Goal: Task Accomplishment & Management: Use online tool/utility

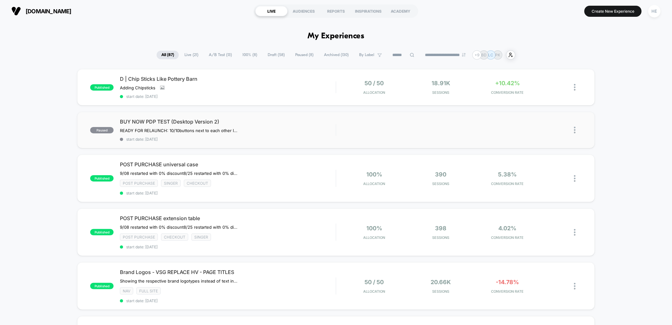
scroll to position [35, 0]
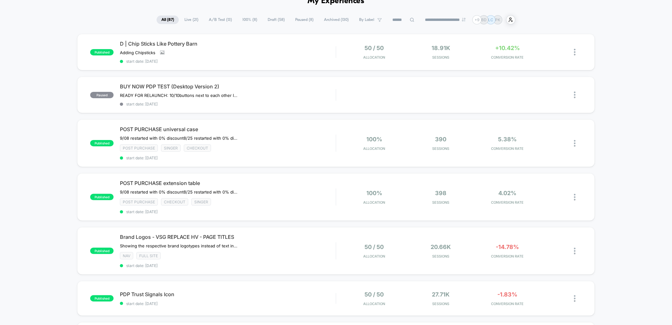
click at [187, 18] on span "Live ( 21 )" at bounding box center [191, 20] width 23 height 9
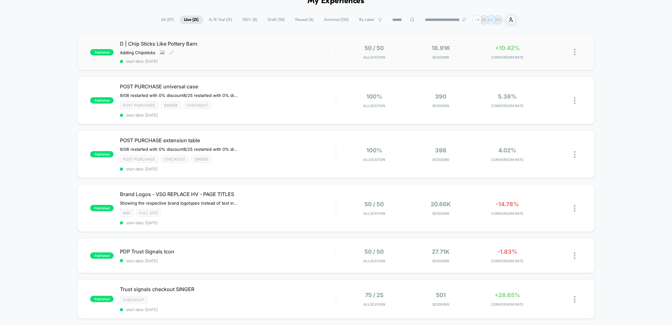
click at [255, 41] on span "D | Chip Sticks Like Pottery Barn" at bounding box center [228, 44] width 216 height 6
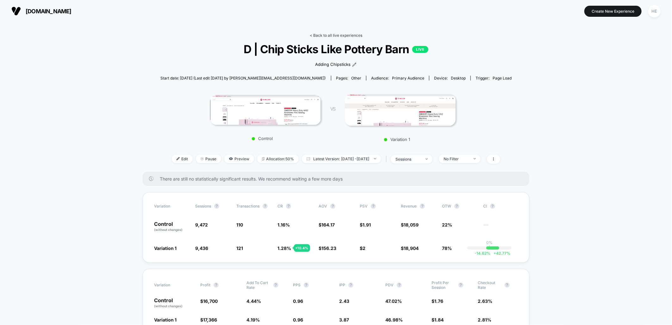
click at [329, 36] on link "< Back to all live experiences" at bounding box center [336, 35] width 53 height 5
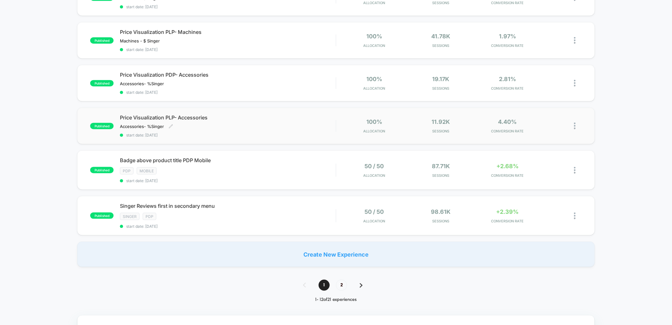
scroll to position [387, 0]
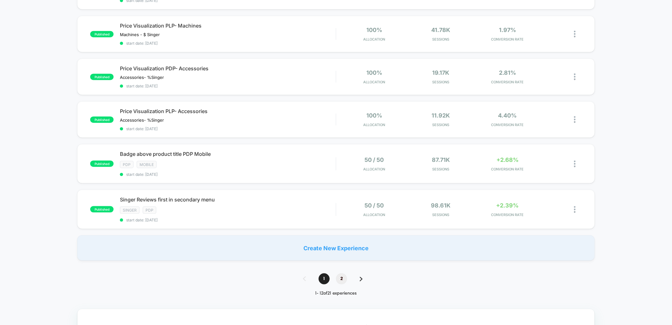
click at [337, 275] on span "2" at bounding box center [341, 278] width 11 height 11
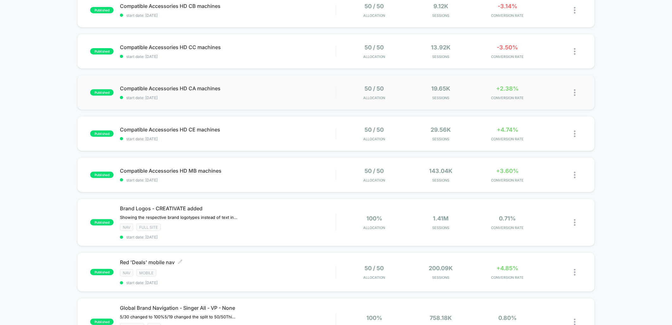
scroll to position [0, 0]
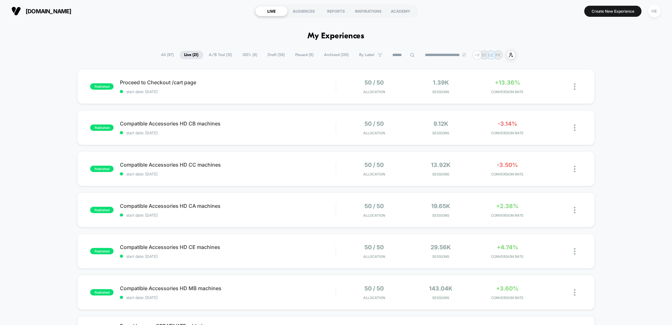
click at [274, 56] on span "Draft ( 58 )" at bounding box center [276, 55] width 27 height 9
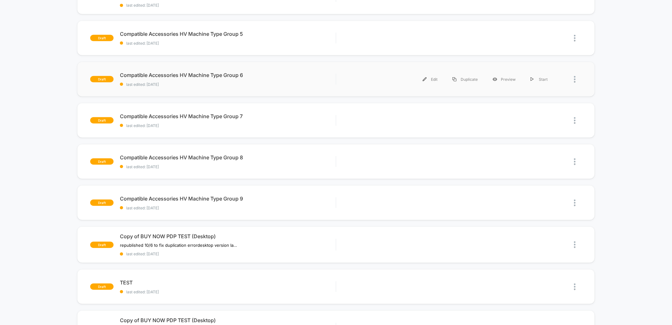
scroll to position [176, 0]
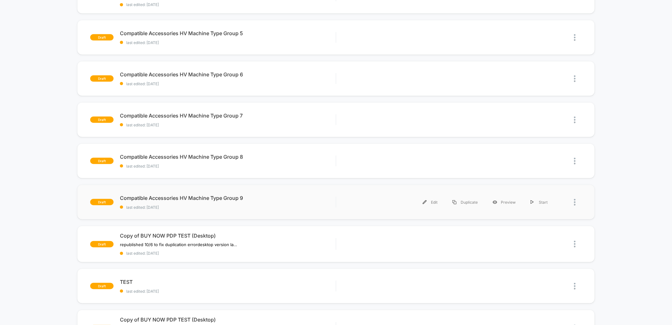
click at [278, 192] on div "draft Compatible Accessories HV Machine Type Group 9 last edited: [DATE] Edit D…" at bounding box center [336, 202] width 518 height 35
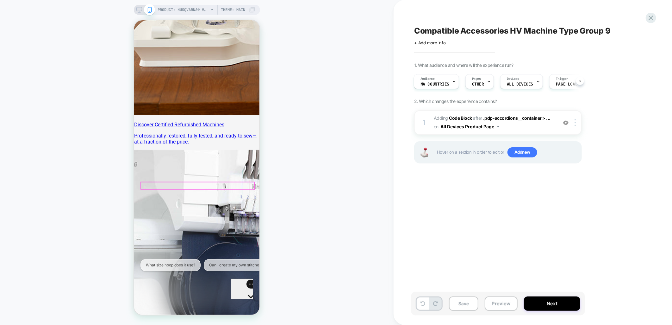
scroll to position [563, 0]
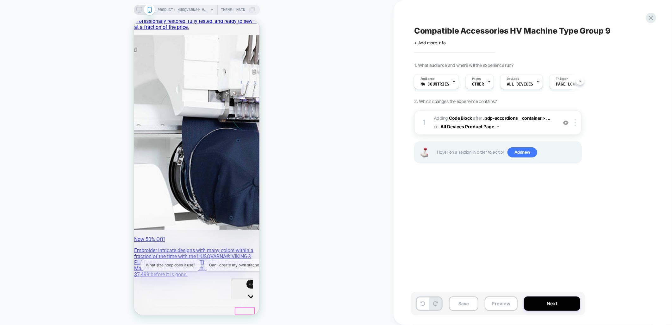
click at [245, 304] on div "Gorgias live chat" at bounding box center [250, 308] width 35 height 8
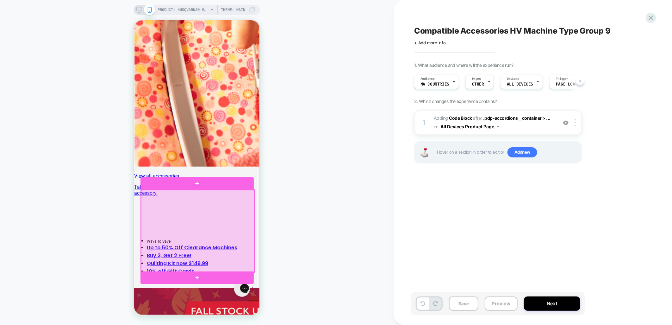
scroll to position [1302, 0]
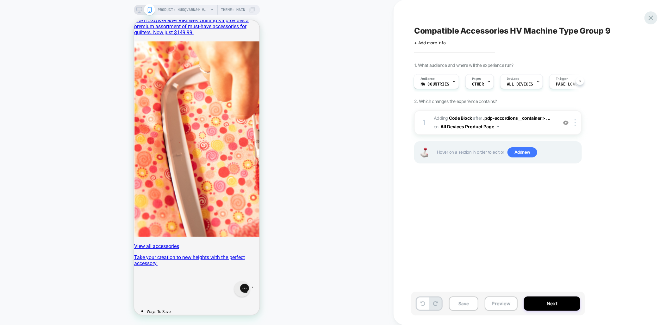
click at [651, 16] on icon at bounding box center [651, 18] width 9 height 9
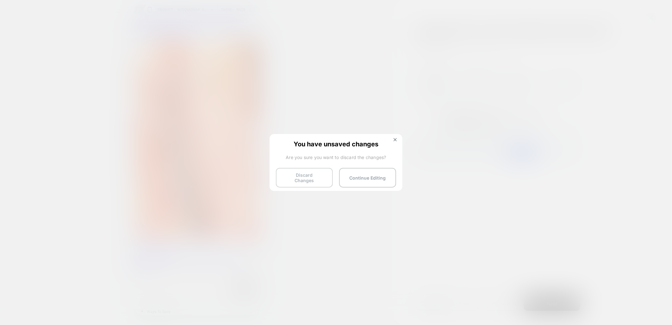
click at [306, 176] on button "Discard Changes" at bounding box center [304, 178] width 57 height 20
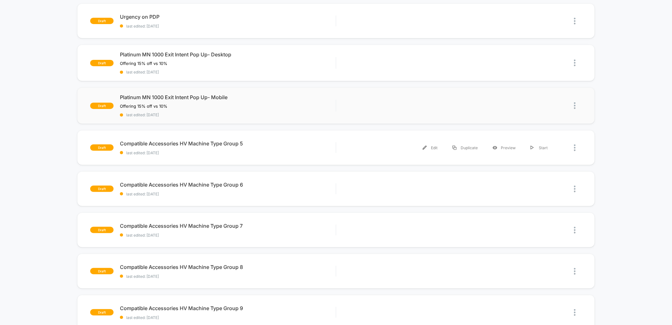
scroll to position [70, 0]
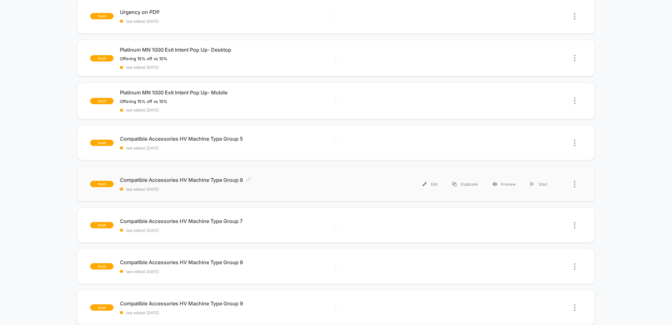
click at [268, 182] on div "Compatible Accessories HV Machine Type Group 6 Click to edit experience details…" at bounding box center [228, 184] width 216 height 15
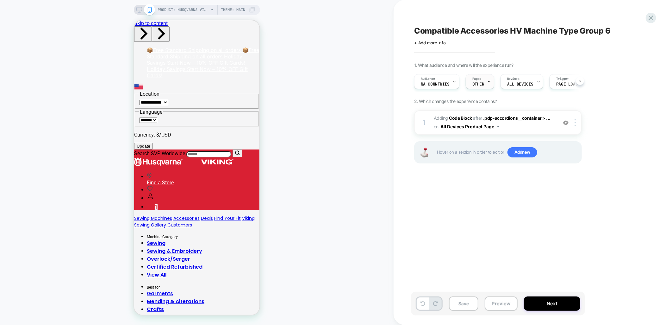
scroll to position [0, 0]
click at [489, 81] on icon at bounding box center [489, 81] width 4 height 4
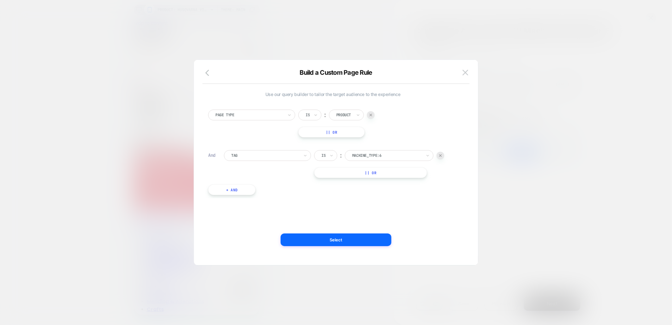
scroll to position [0, 0]
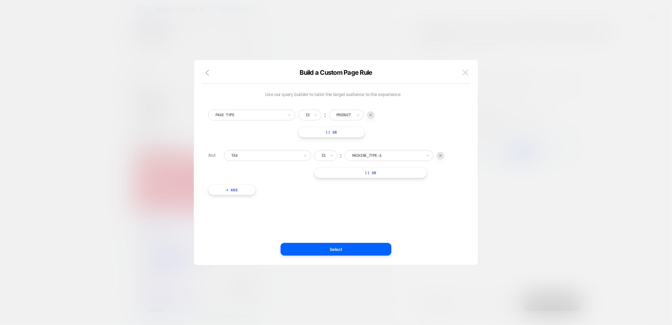
click at [465, 70] on img at bounding box center [466, 72] width 6 height 5
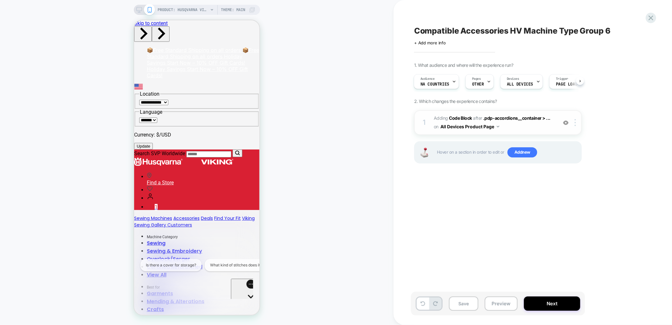
click at [527, 128] on span "Adding Code Block AFTER .pdp-accordions__container > ... .pdp-accordions__conta…" at bounding box center [494, 122] width 121 height 17
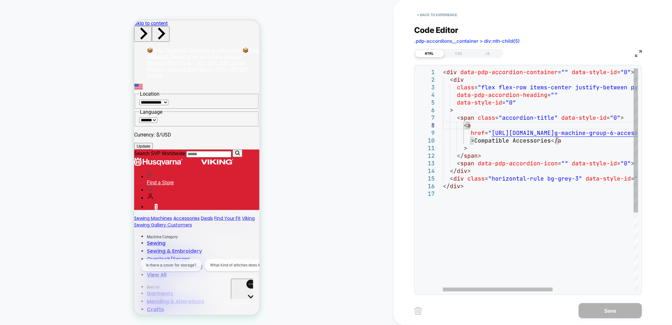
drag, startPoint x: 539, startPoint y: 129, endPoint x: 678, endPoint y: 128, distance: 139.0
click at [672, 128] on div "< div data-pdp-accordion-container = "" data-style-id = "0" > < div class = "fl…" at bounding box center [612, 240] width 339 height 344
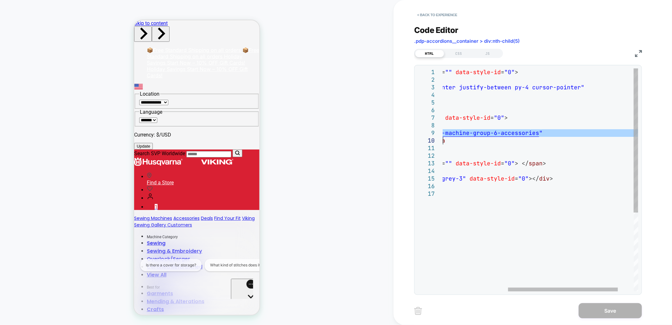
drag, startPoint x: 493, startPoint y: 133, endPoint x: 583, endPoint y: 137, distance: 89.7
click at [583, 137] on div "< div data-pdp-accordion-container = "" data-style-id = "0" > < div class = "fl…" at bounding box center [496, 240] width 339 height 344
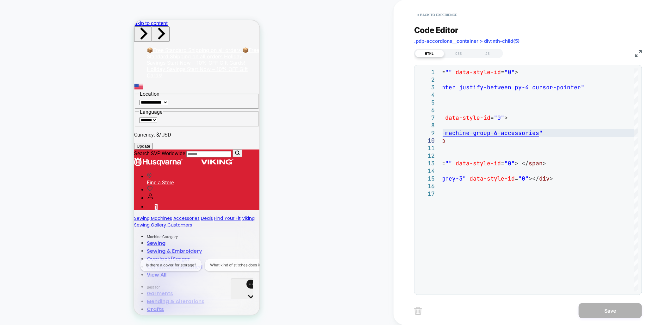
drag, startPoint x: 651, startPoint y: 165, endPoint x: 640, endPoint y: 164, distance: 11.2
click at [651, 165] on div "< Back to experience Code Editor .pdp-accordions__container > div:nth-child(5) …" at bounding box center [532, 162] width 237 height 325
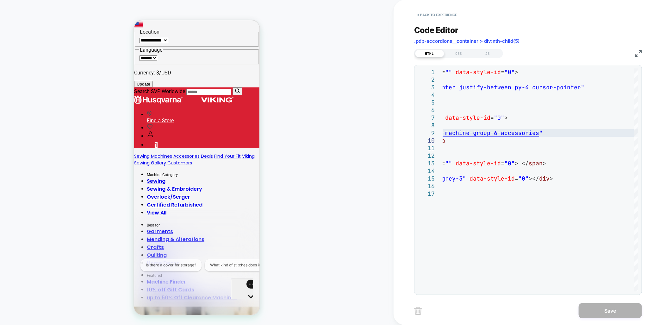
scroll to position [176, 0]
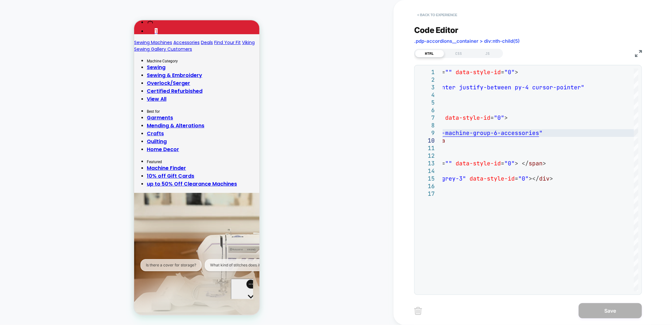
drag, startPoint x: 448, startPoint y: 11, endPoint x: 113, endPoint y: 66, distance: 339.8
click at [448, 11] on button "< Back to experience" at bounding box center [437, 15] width 46 height 10
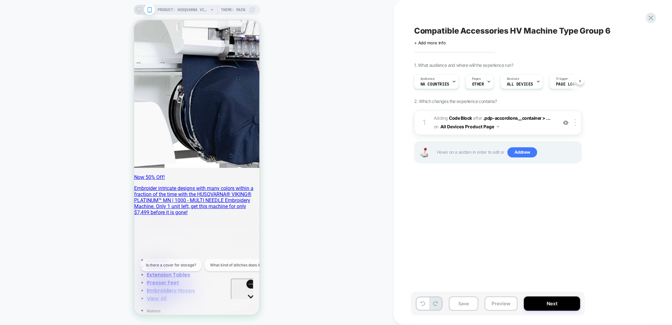
scroll to position [633, 0]
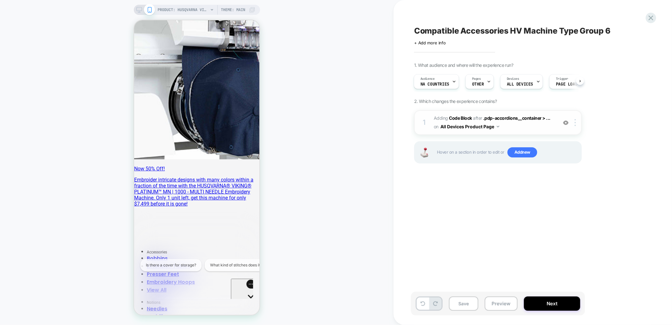
click at [565, 122] on img at bounding box center [566, 122] width 5 height 5
click at [615, 121] on div "1. What audience and where will the experience run? Audience NA countries Pages…" at bounding box center [529, 120] width 231 height 117
click at [643, 18] on div "Compatible Accessories HV Machine Type Group 6 Click to edit experience details…" at bounding box center [529, 162] width 237 height 312
click at [651, 19] on icon at bounding box center [651, 18] width 9 height 9
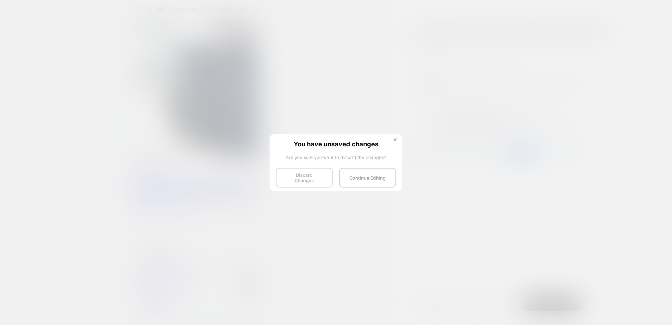
click at [312, 177] on button "Discard Changes" at bounding box center [304, 178] width 57 height 20
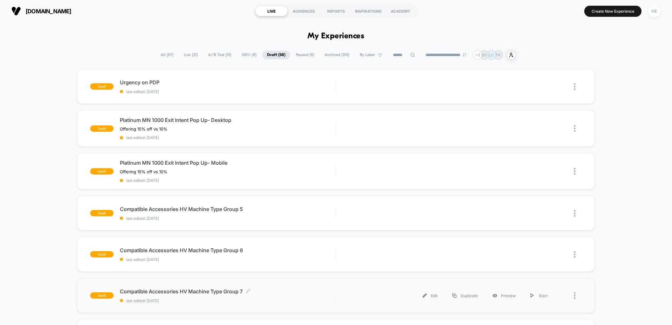
click at [262, 288] on span "Compatible Accessories HV Machine Type Group 7 Click to edit experience details" at bounding box center [228, 291] width 216 height 6
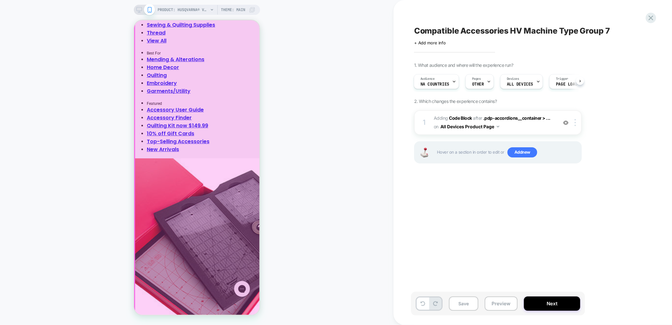
scroll to position [1055, 0]
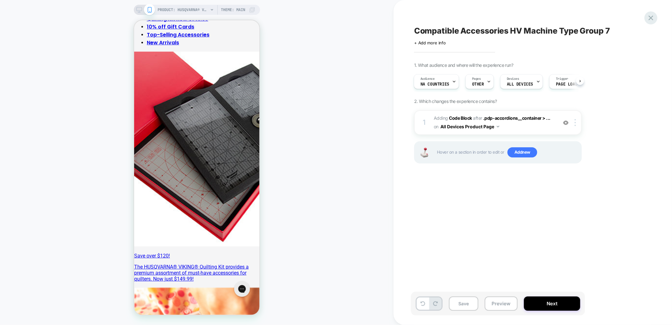
click at [650, 18] on icon at bounding box center [651, 18] width 9 height 9
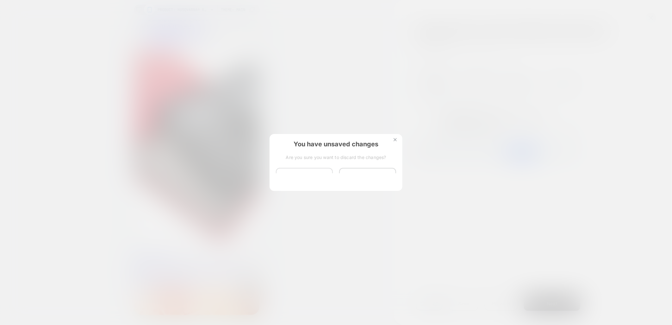
scroll to position [0, 0]
click at [310, 180] on button "Discard Changes" at bounding box center [304, 178] width 57 height 20
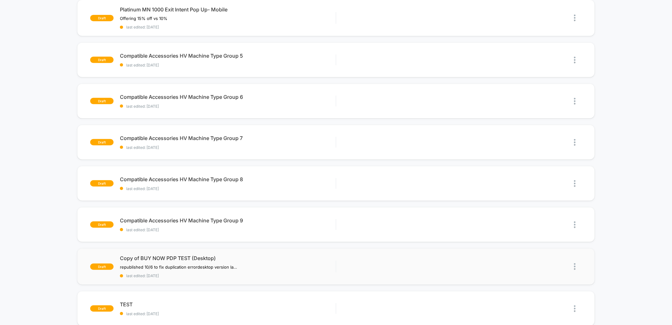
scroll to position [176, 0]
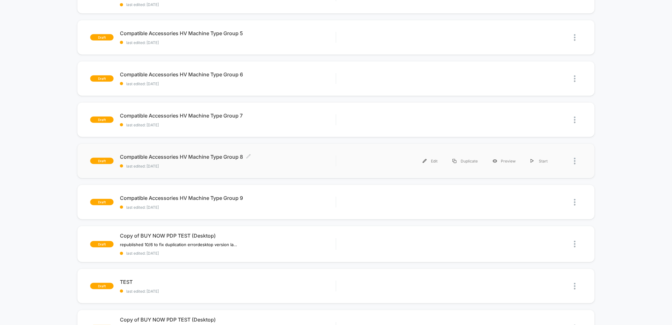
click at [256, 155] on span "Compatible Accessories HV Machine Type Group 8 Click to edit experience details" at bounding box center [228, 157] width 216 height 6
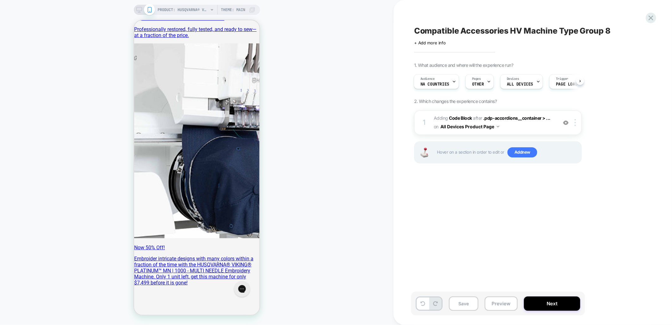
scroll to position [527, 0]
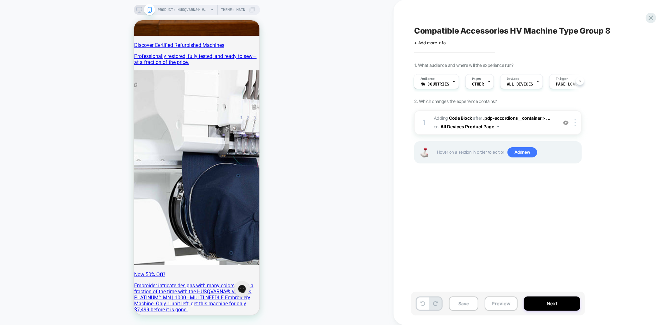
click at [650, 12] on div "Compatible Accessories HV Machine Type Group 8 Click to edit experience details…" at bounding box center [532, 162] width 237 height 325
click at [650, 16] on icon at bounding box center [651, 18] width 5 height 5
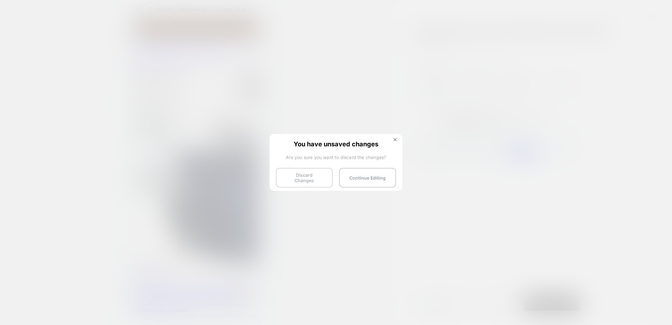
click at [305, 178] on button "Discard Changes" at bounding box center [304, 178] width 57 height 20
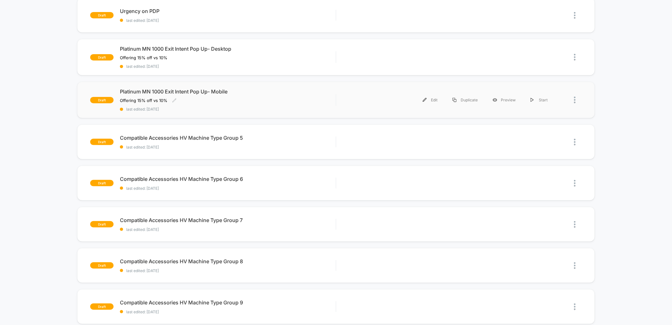
scroll to position [141, 0]
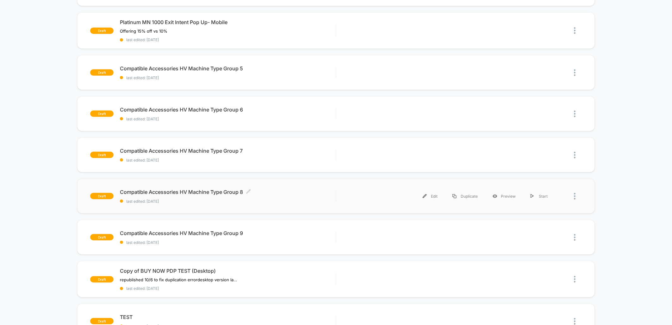
click at [280, 191] on span "Compatible Accessories HV Machine Type Group 8 Click to edit experience details" at bounding box center [228, 192] width 216 height 6
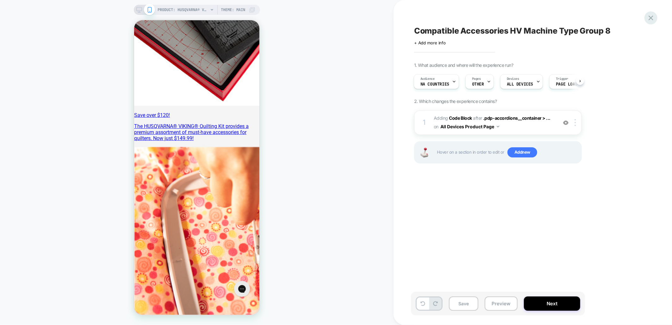
click at [651, 18] on icon at bounding box center [651, 18] width 5 height 5
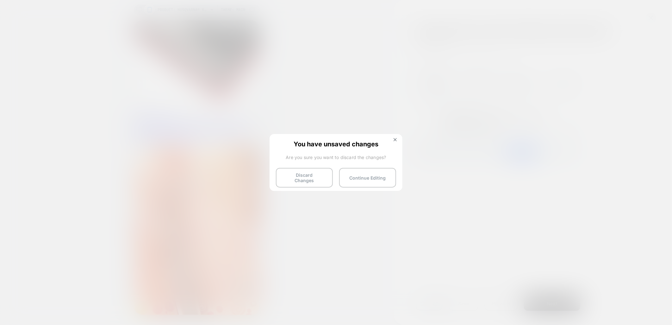
click at [312, 177] on button "Discard Changes" at bounding box center [304, 178] width 57 height 20
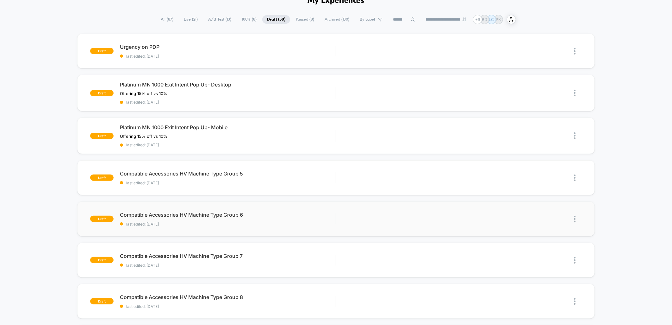
scroll to position [141, 0]
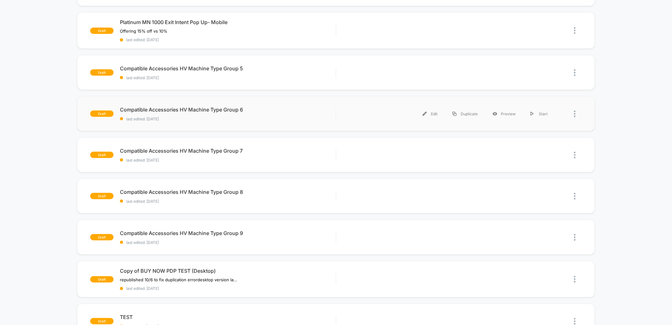
click at [276, 121] on div "draft Compatible Accessories HV Machine Type Group 6 last edited: [DATE] Edit D…" at bounding box center [336, 113] width 518 height 35
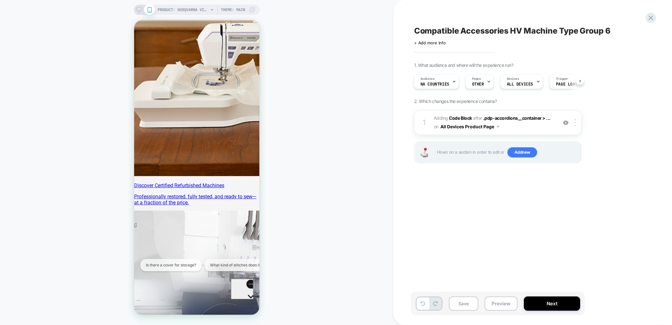
scroll to position [387, 0]
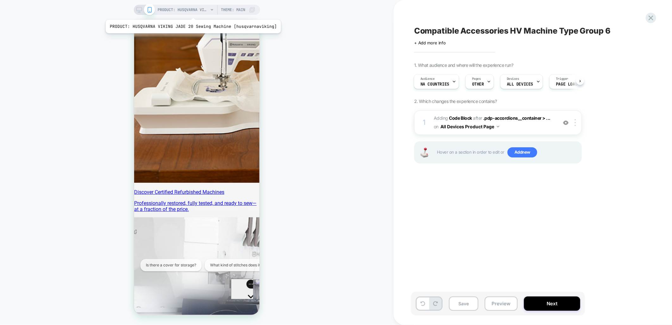
click at [192, 11] on span "PRODUCT: HUSQVARNA VIKING JADE 20 Sewing Machine [husqvarnaviking]" at bounding box center [183, 10] width 51 height 10
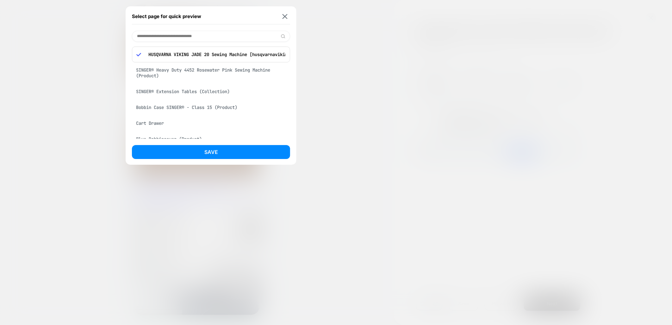
click at [192, 31] on input at bounding box center [211, 36] width 158 height 11
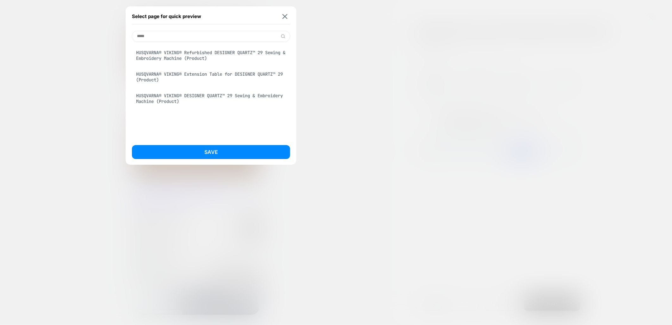
type input "*****"
click at [201, 100] on div "HUSQVARNA® VIKING® DESIGNER QUARTZ™ 29 Sewing & Embroidery Machine (Product)" at bounding box center [211, 99] width 158 height 18
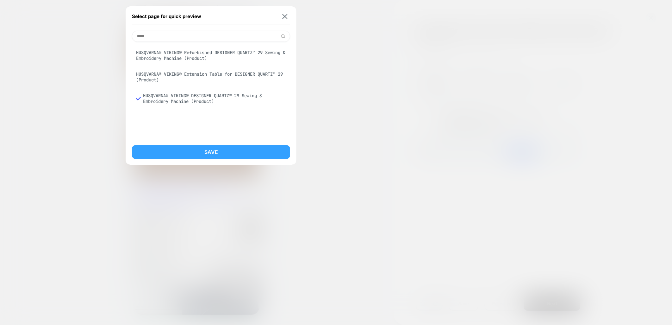
click at [247, 154] on button "Save" at bounding box center [211, 152] width 158 height 14
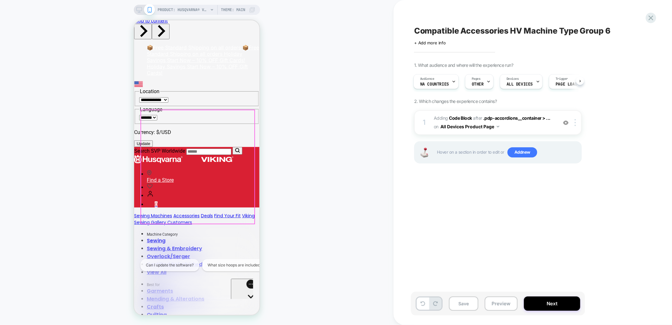
scroll to position [0, 0]
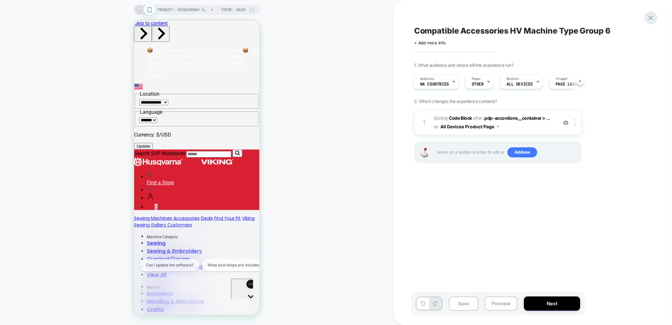
click at [652, 17] on icon at bounding box center [651, 18] width 5 height 5
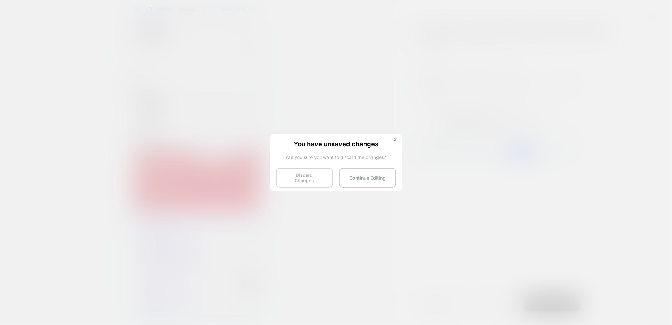
click at [320, 178] on button "Discard Changes" at bounding box center [304, 178] width 57 height 20
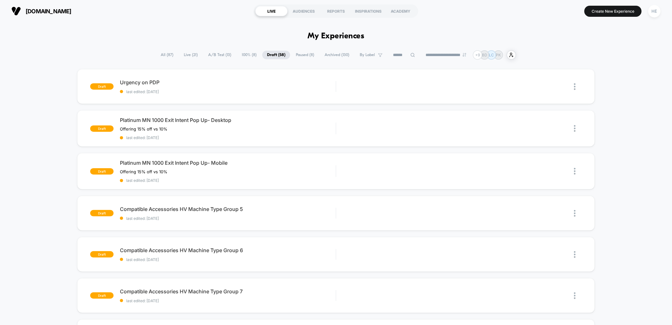
click at [192, 55] on span "Live ( 21 )" at bounding box center [190, 55] width 23 height 9
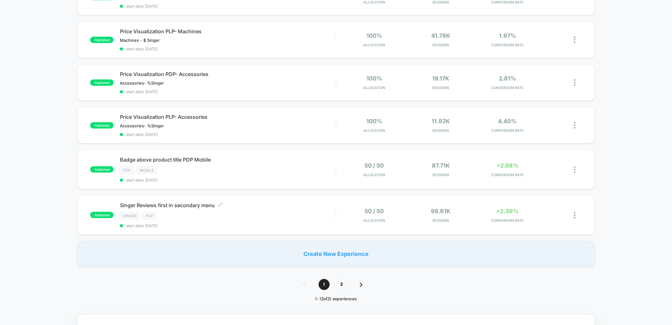
scroll to position [387, 0]
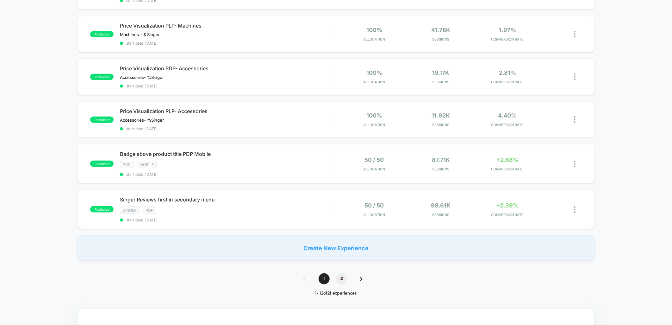
click at [341, 273] on span "2" at bounding box center [341, 278] width 11 height 11
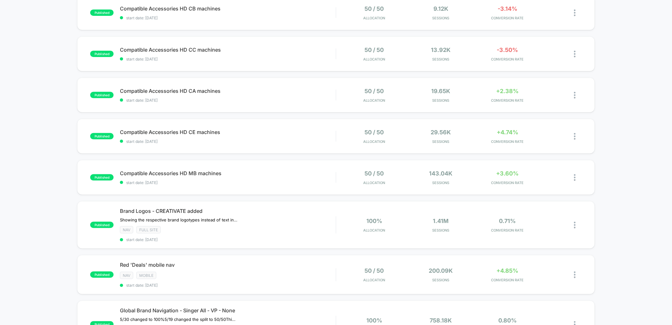
scroll to position [211, 0]
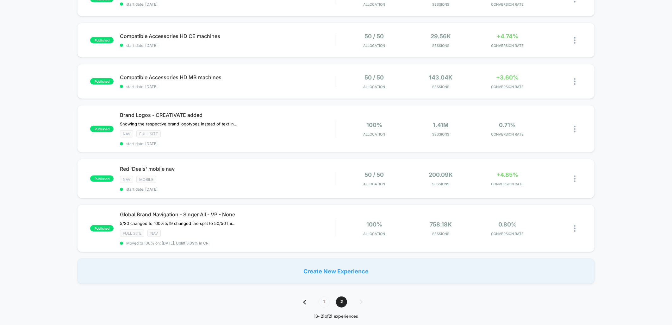
click at [321, 304] on span "1" at bounding box center [324, 301] width 11 height 11
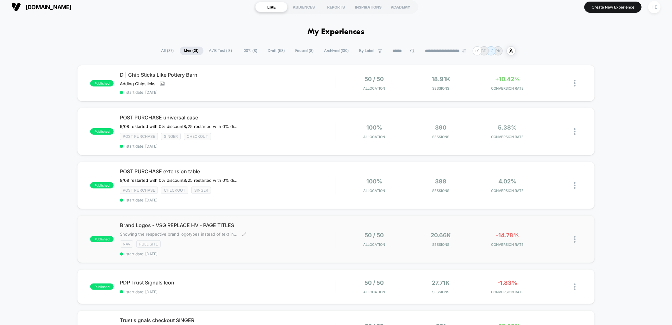
scroll to position [0, 0]
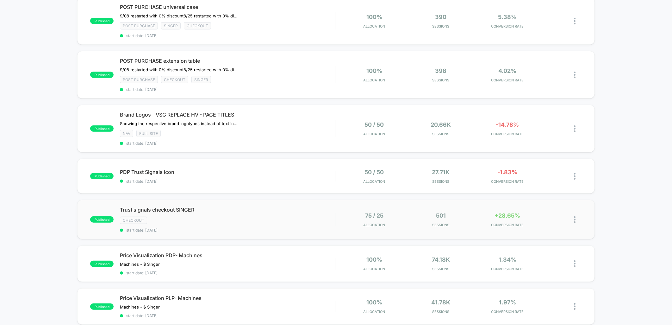
scroll to position [176, 0]
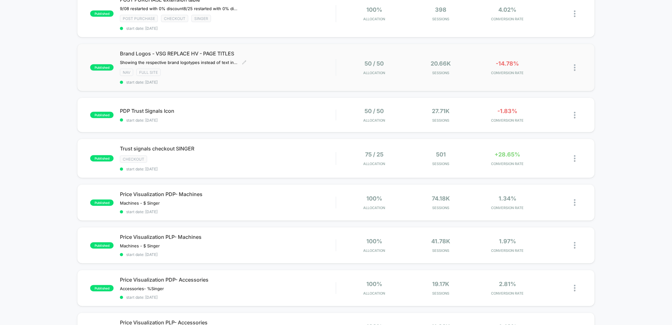
click at [287, 80] on span "start date: [DATE]" at bounding box center [228, 82] width 216 height 5
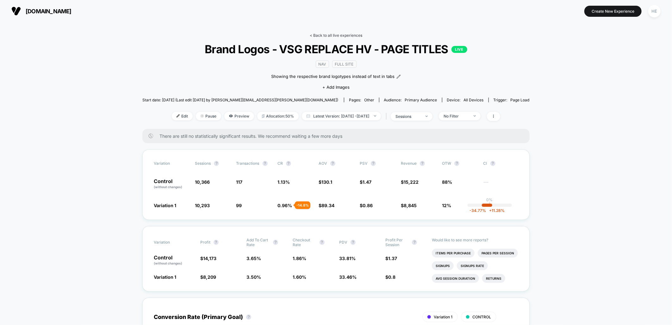
click at [335, 33] on link "< Back to all live experiences" at bounding box center [336, 35] width 53 height 5
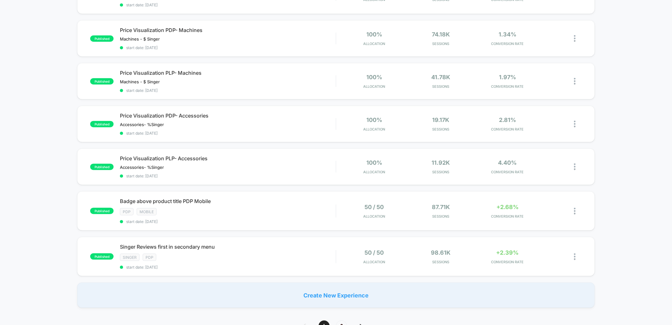
scroll to position [352, 0]
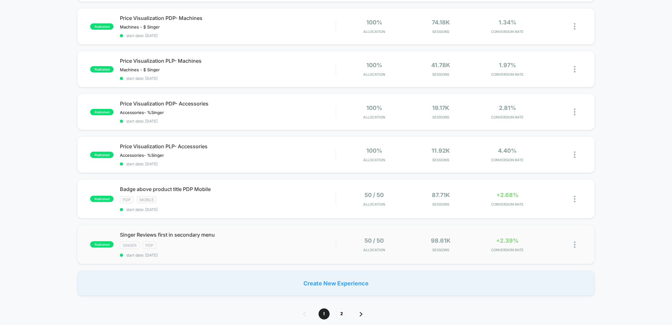
click at [575, 241] on img at bounding box center [575, 244] width 2 height 7
click at [543, 216] on div "Duplicate" at bounding box center [542, 217] width 57 height 14
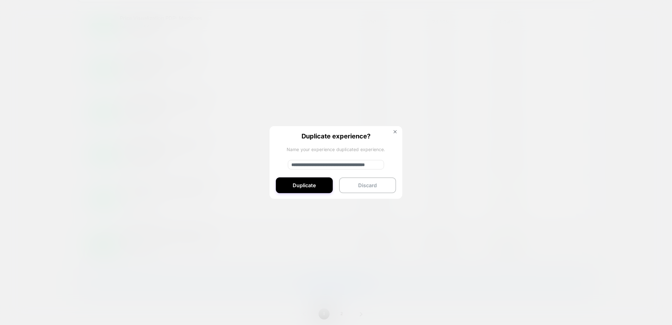
drag, startPoint x: 328, startPoint y: 165, endPoint x: 280, endPoint y: 160, distance: 48.4
click at [280, 160] on div "**********" at bounding box center [336, 162] width 133 height 73
type input "**********"
click at [293, 185] on button "Duplicate" at bounding box center [304, 185] width 57 height 16
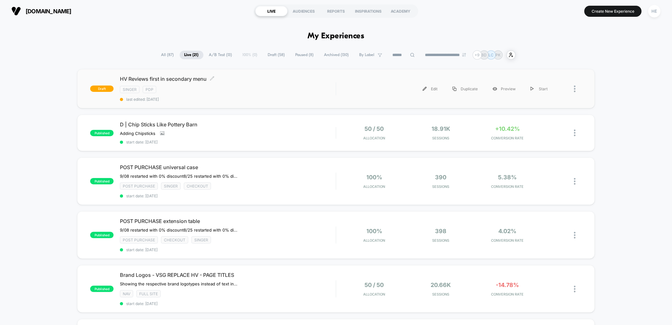
click at [261, 82] on div "HV Reviews first in secondary menu Click to edit experience details Click to ed…" at bounding box center [228, 89] width 216 height 26
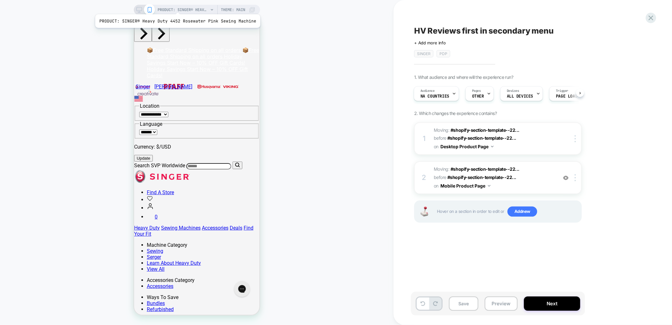
click at [176, 6] on span "PRODUCT: SINGER® Heavy Duty 4452 Rosewater Pink Sewing Machine" at bounding box center [183, 10] width 51 height 10
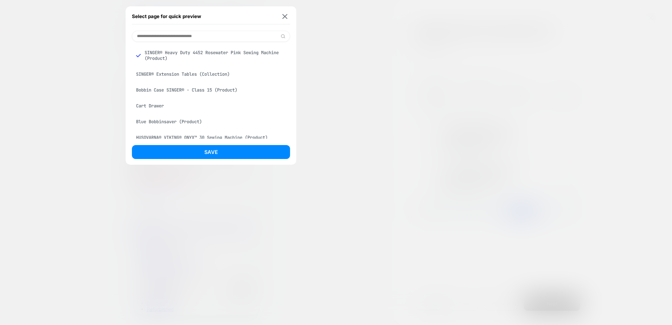
click at [186, 32] on input at bounding box center [211, 36] width 158 height 11
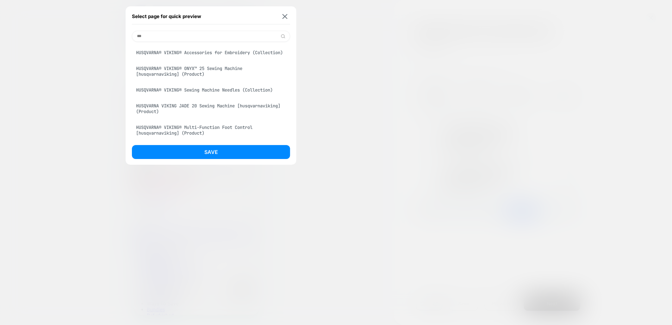
type input "***"
click at [210, 76] on div "HUSQVARNA® VIKING® ONYX™ 25 Sewing Machine [husqvarnaviking] (Product)" at bounding box center [211, 71] width 158 height 18
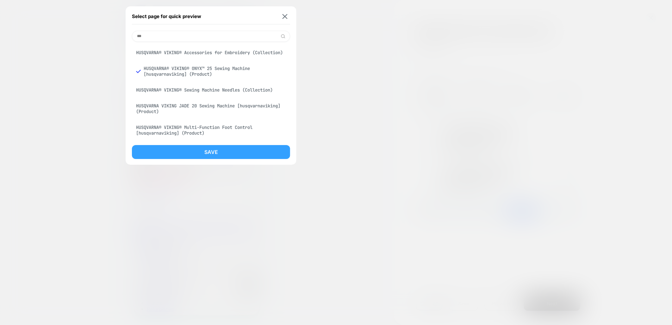
click at [211, 150] on button "Save" at bounding box center [211, 152] width 158 height 14
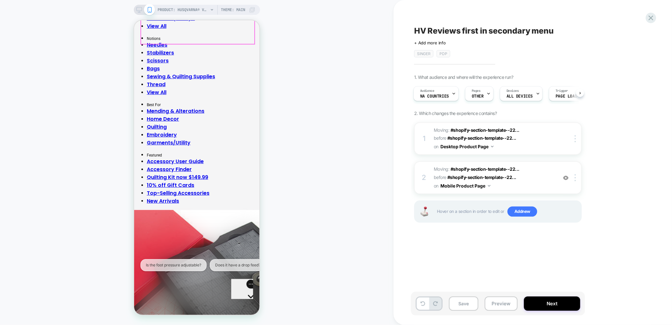
scroll to position [914, 0]
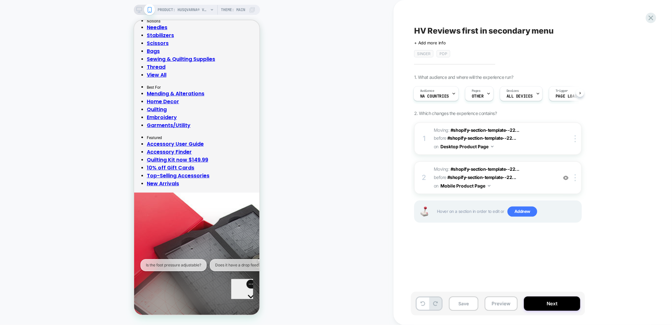
click at [139, 8] on icon at bounding box center [139, 10] width 6 height 6
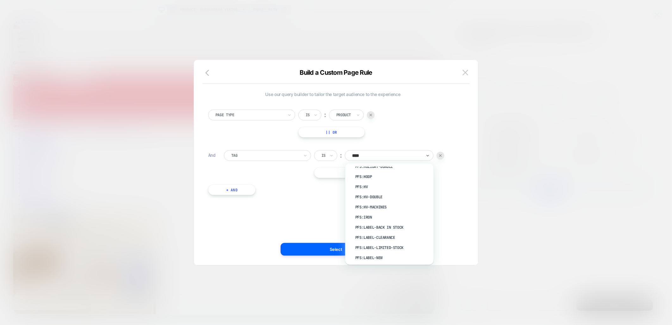
scroll to position [352, 0]
click at [368, 206] on div "pfs:hv" at bounding box center [393, 211] width 82 height 10
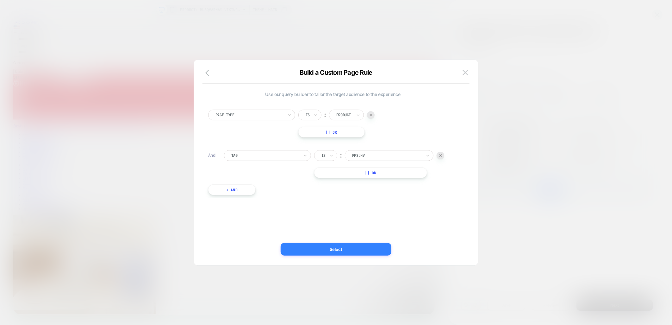
click at [333, 251] on button "Select" at bounding box center [336, 249] width 111 height 13
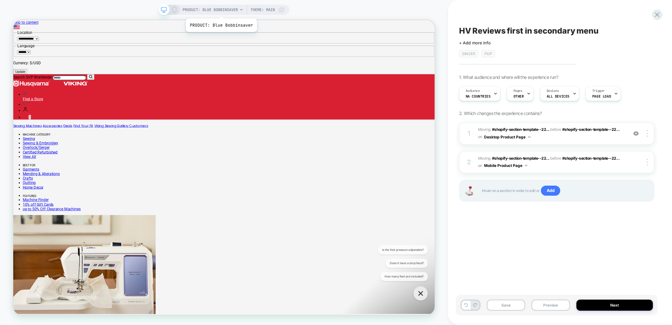
click at [221, 10] on span "PRODUCT: Blue Bobbinsaver" at bounding box center [210, 10] width 55 height 10
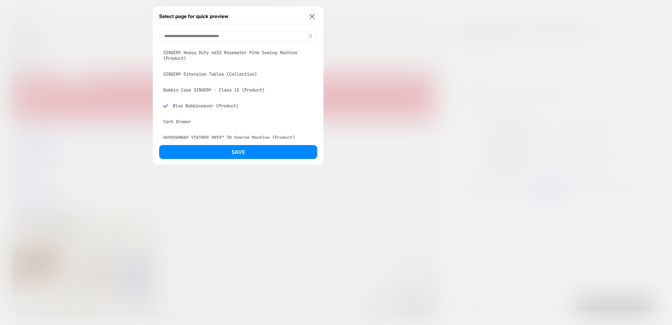
click at [220, 38] on input at bounding box center [238, 36] width 158 height 11
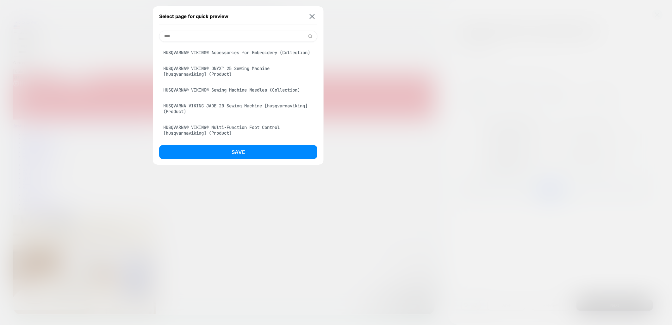
type input "****"
click at [222, 76] on div "HUSQVARNA® VIKING® ONYX™ 25 Sewing Machine [husqvarnaviking] (Product)" at bounding box center [238, 71] width 158 height 18
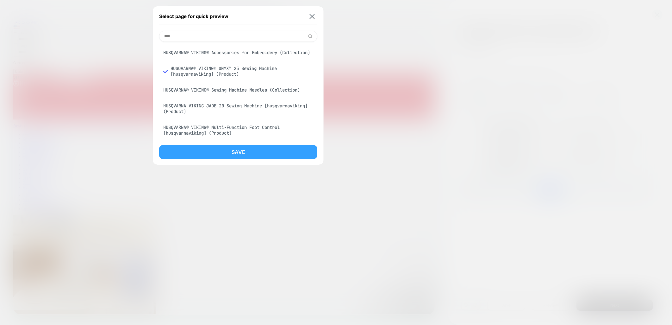
click at [254, 152] on button "Save" at bounding box center [238, 152] width 158 height 14
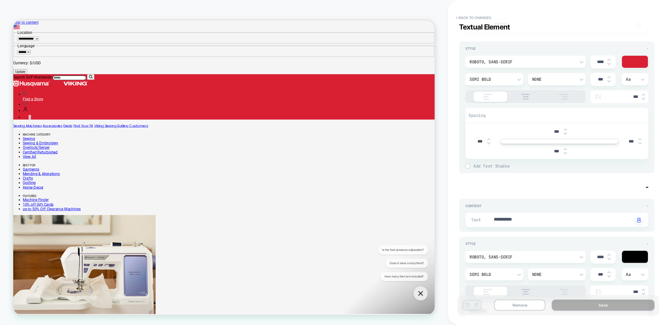
scroll to position [45, 0]
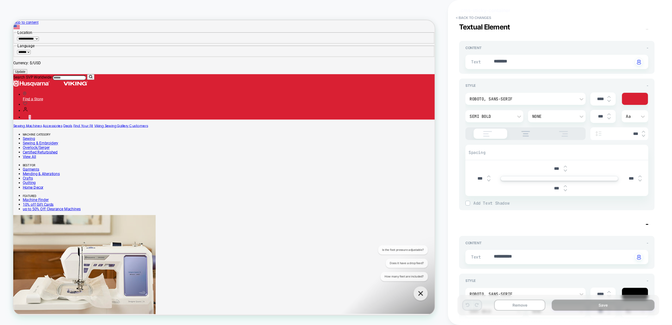
type textarea "*"
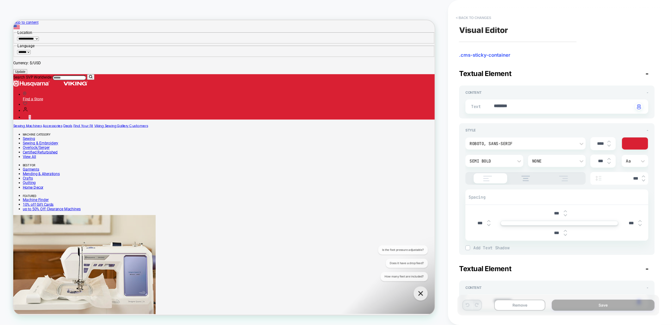
click at [463, 17] on button "< Back to changes" at bounding box center [474, 18] width 42 height 10
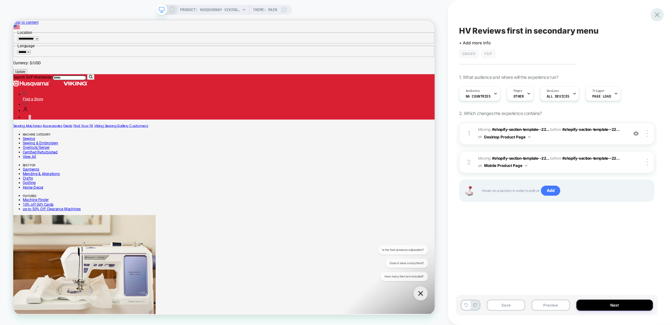
click at [656, 15] on icon at bounding box center [657, 14] width 9 height 9
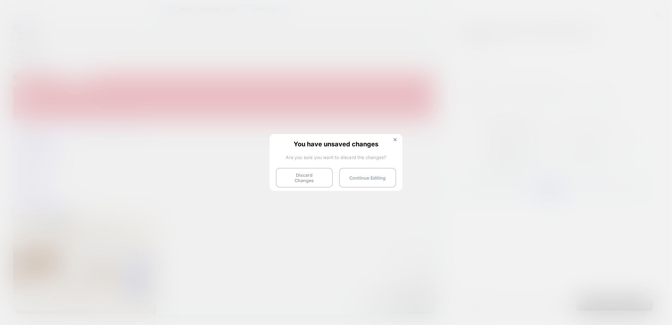
drag, startPoint x: 293, startPoint y: 178, endPoint x: 539, endPoint y: 164, distance: 246.1
click at [293, 178] on button "Discard Changes" at bounding box center [304, 178] width 57 height 20
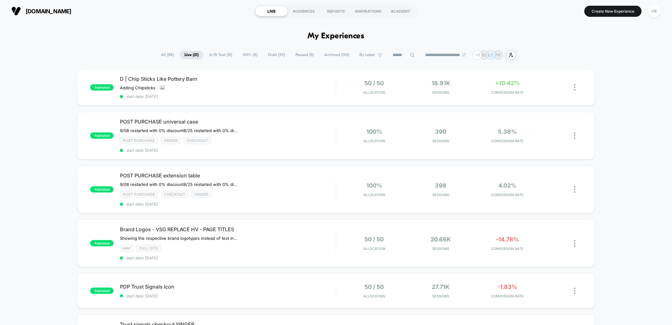
click at [265, 54] on span "Draft ( 59 )" at bounding box center [276, 55] width 27 height 9
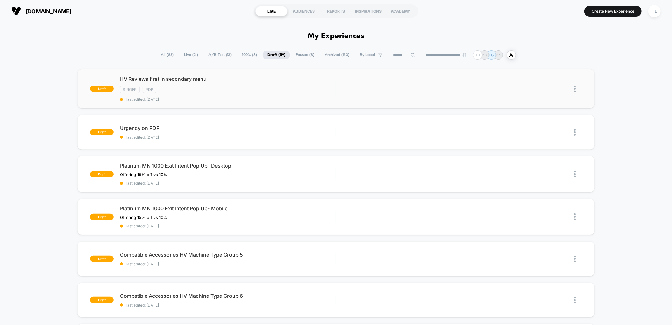
click at [575, 85] on img at bounding box center [575, 88] width 2 height 7
click at [555, 116] on div "Delete" at bounding box center [542, 118] width 57 height 14
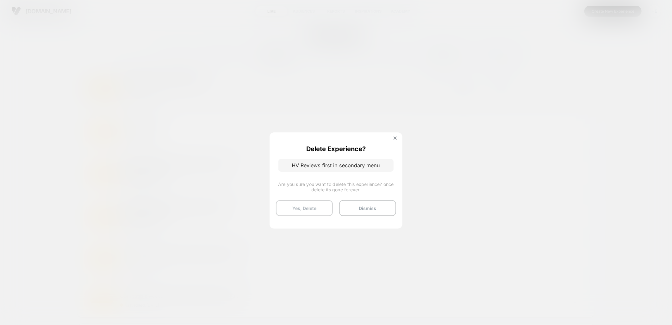
click at [310, 210] on button "Yes, Delete" at bounding box center [304, 208] width 57 height 16
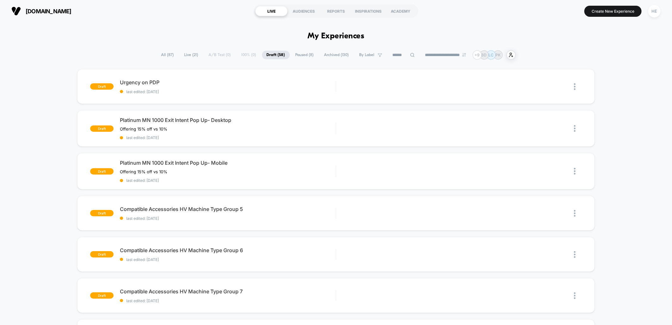
click at [184, 54] on span "Live ( 21 )" at bounding box center [191, 55] width 23 height 9
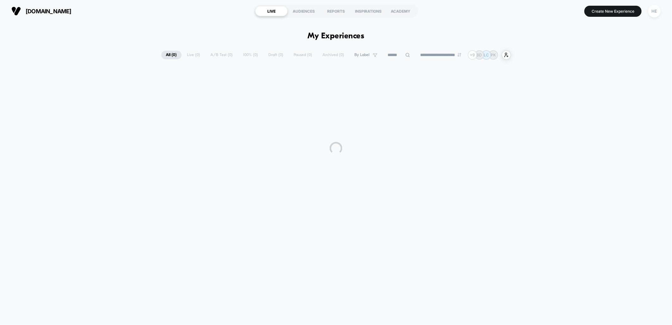
click at [274, 55] on div "**********" at bounding box center [336, 54] width 350 height 9
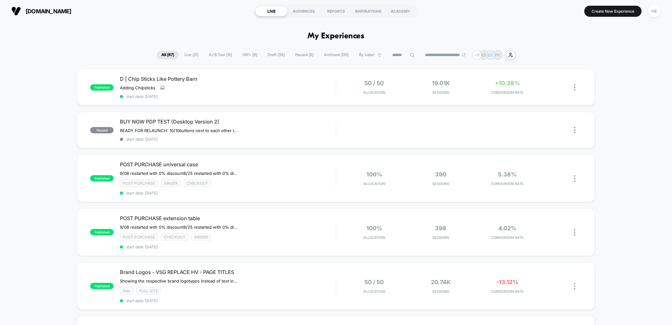
click at [272, 52] on span "Draft ( 58 )" at bounding box center [276, 55] width 27 height 9
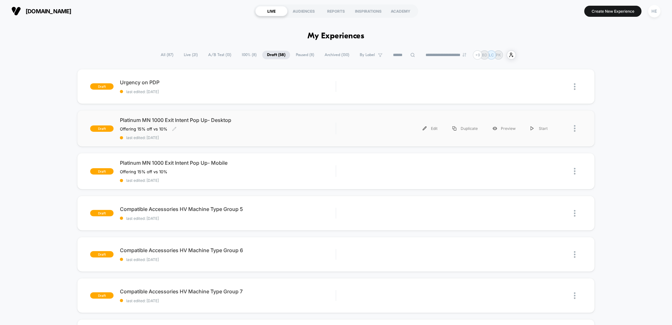
click at [271, 124] on div "Platinum MN 1000 Exit Intent Pop Up- Desktop Offering 15% off vs 10% Click to e…" at bounding box center [228, 128] width 216 height 23
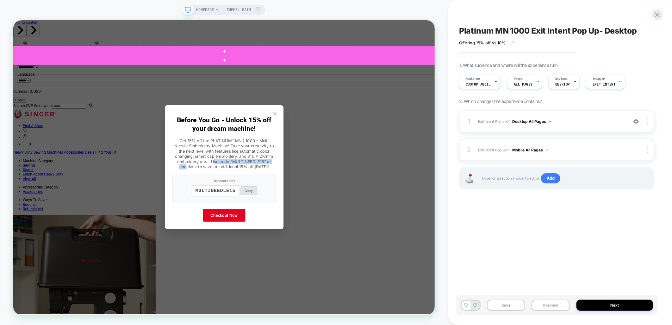
drag, startPoint x: 249, startPoint y: 211, endPoint x: 338, endPoint y: 211, distance: 88.3
click at [338, 211] on p "Get 15% off the PLATINUM™ MN | 1000 - Multi Needle Embroidery Machine! Take you…" at bounding box center [294, 198] width 138 height 42
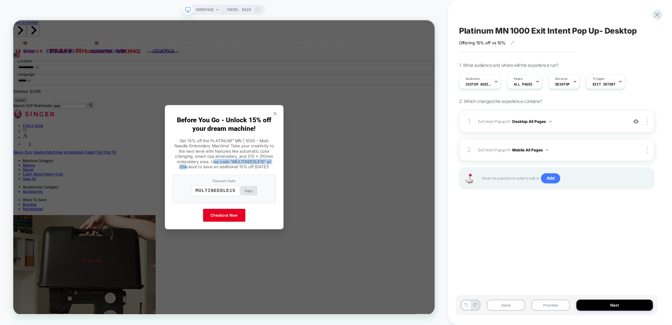
drag, startPoint x: 338, startPoint y: 211, endPoint x: 312, endPoint y: 222, distance: 28.1
click at [338, 211] on p "Get 15% off the PLATINUM™ MN | 1000 - Multi Needle Embroidery Machine! Take you…" at bounding box center [294, 198] width 138 height 42
